Goal: Transaction & Acquisition: Subscribe to service/newsletter

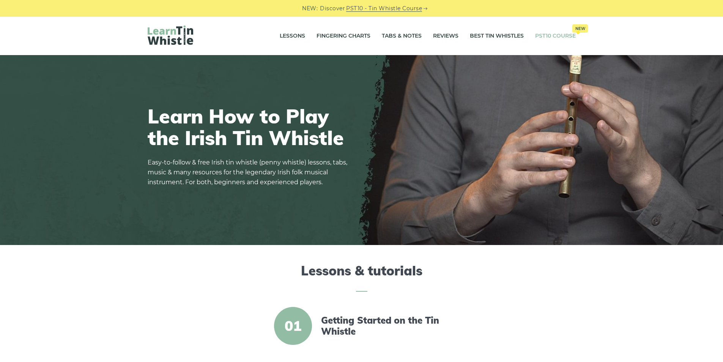
drag, startPoint x: 0, startPoint y: 0, endPoint x: 561, endPoint y: 40, distance: 562.2
click at [561, 40] on link "PST10 Course New" at bounding box center [555, 36] width 41 height 19
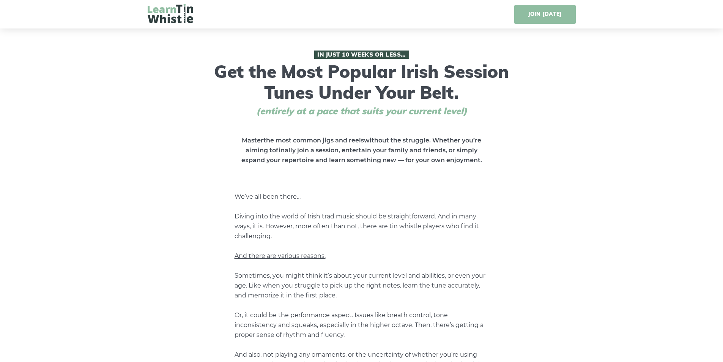
click at [561, 14] on link "JOIN [DATE]" at bounding box center [544, 14] width 61 height 19
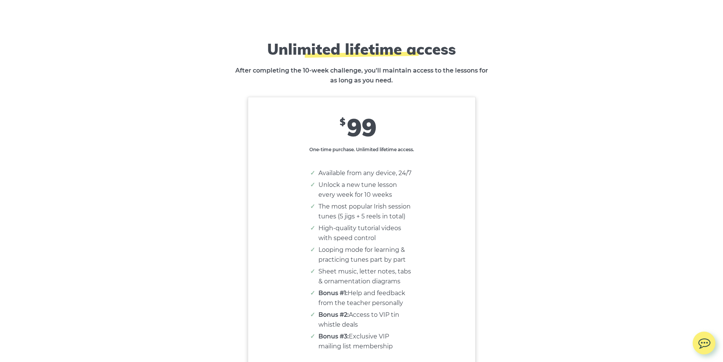
scroll to position [4653, 0]
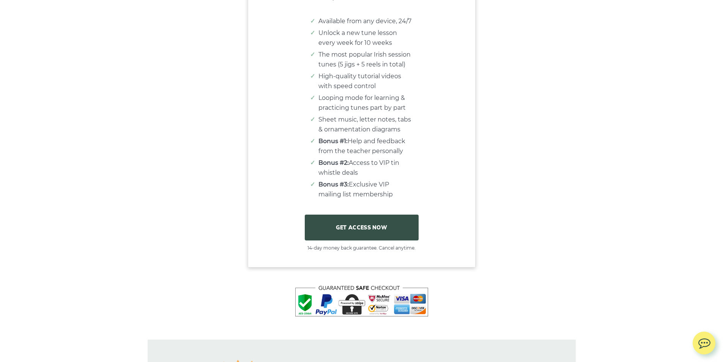
click at [374, 240] on link "GET ACCESS NOW" at bounding box center [362, 228] width 114 height 26
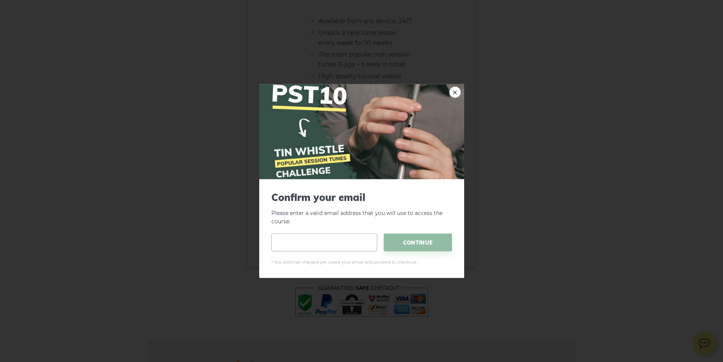
click at [304, 246] on input "email" at bounding box center [324, 243] width 106 height 18
type input "**********"
click at [417, 239] on span "CONTINUE" at bounding box center [418, 243] width 68 height 18
